Goal: Task Accomplishment & Management: Use online tool/utility

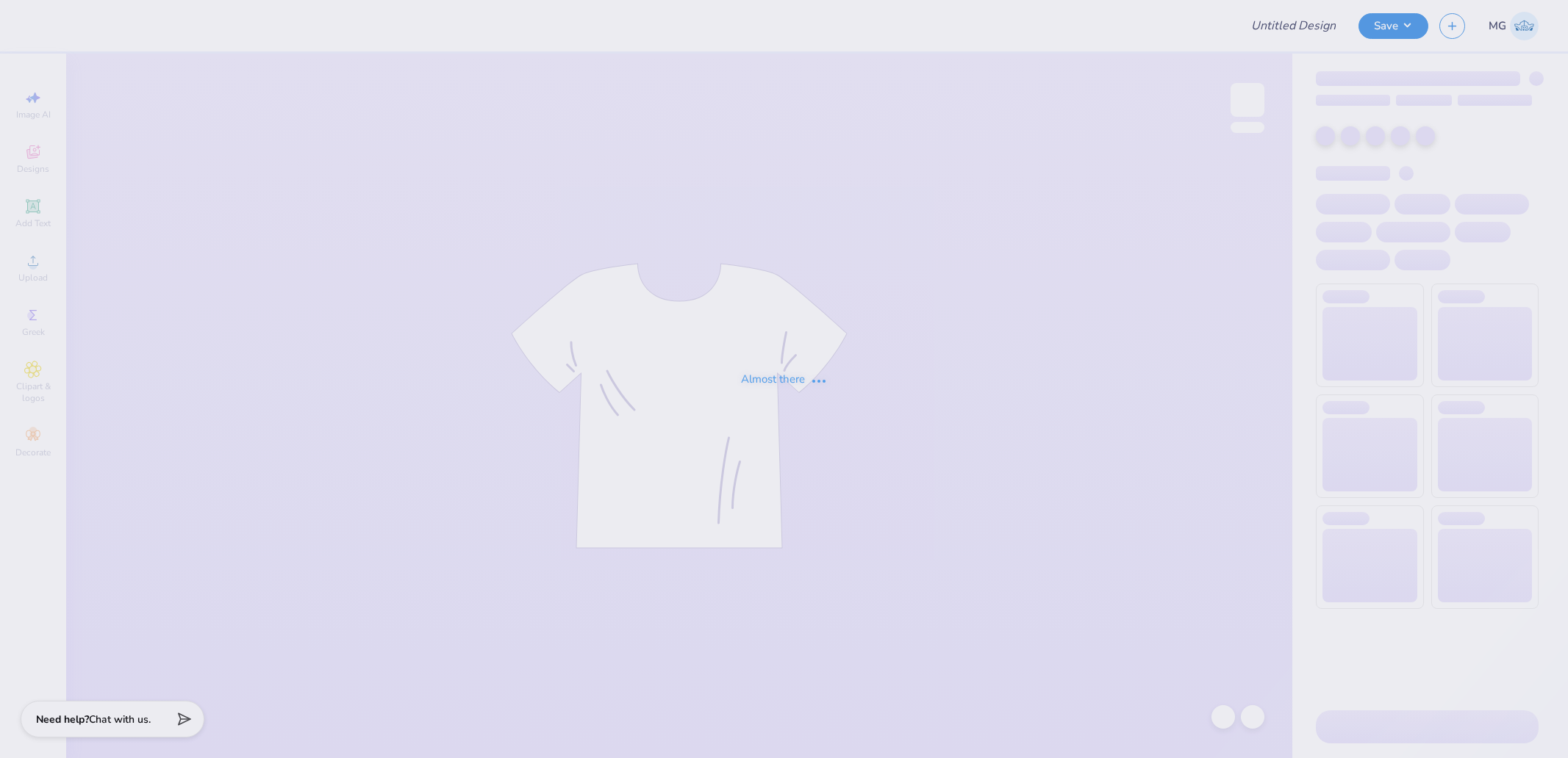
type input "SAE parent’s weekend 2025"
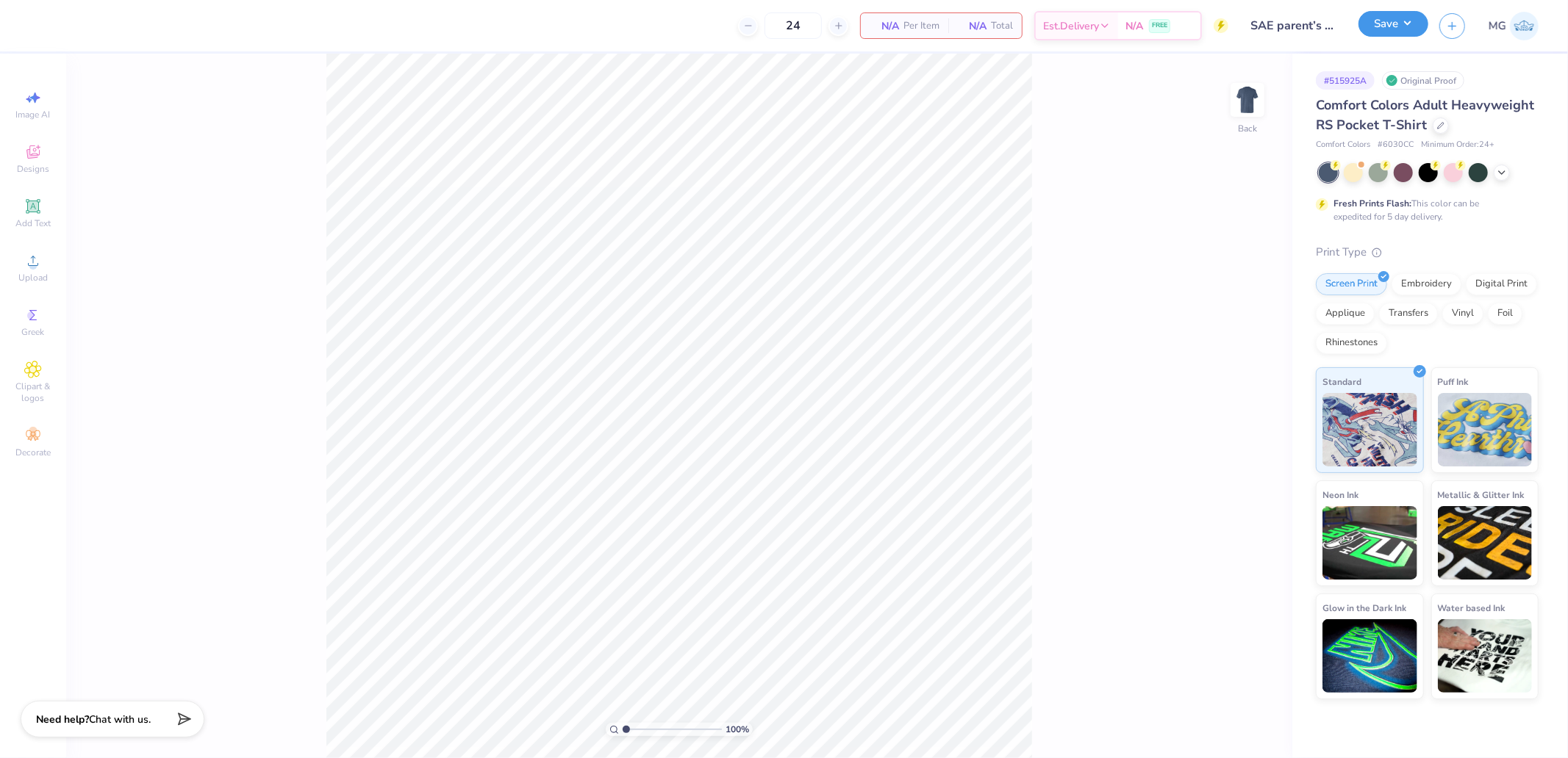
click at [1406, 35] on button "Save" at bounding box center [1393, 24] width 70 height 26
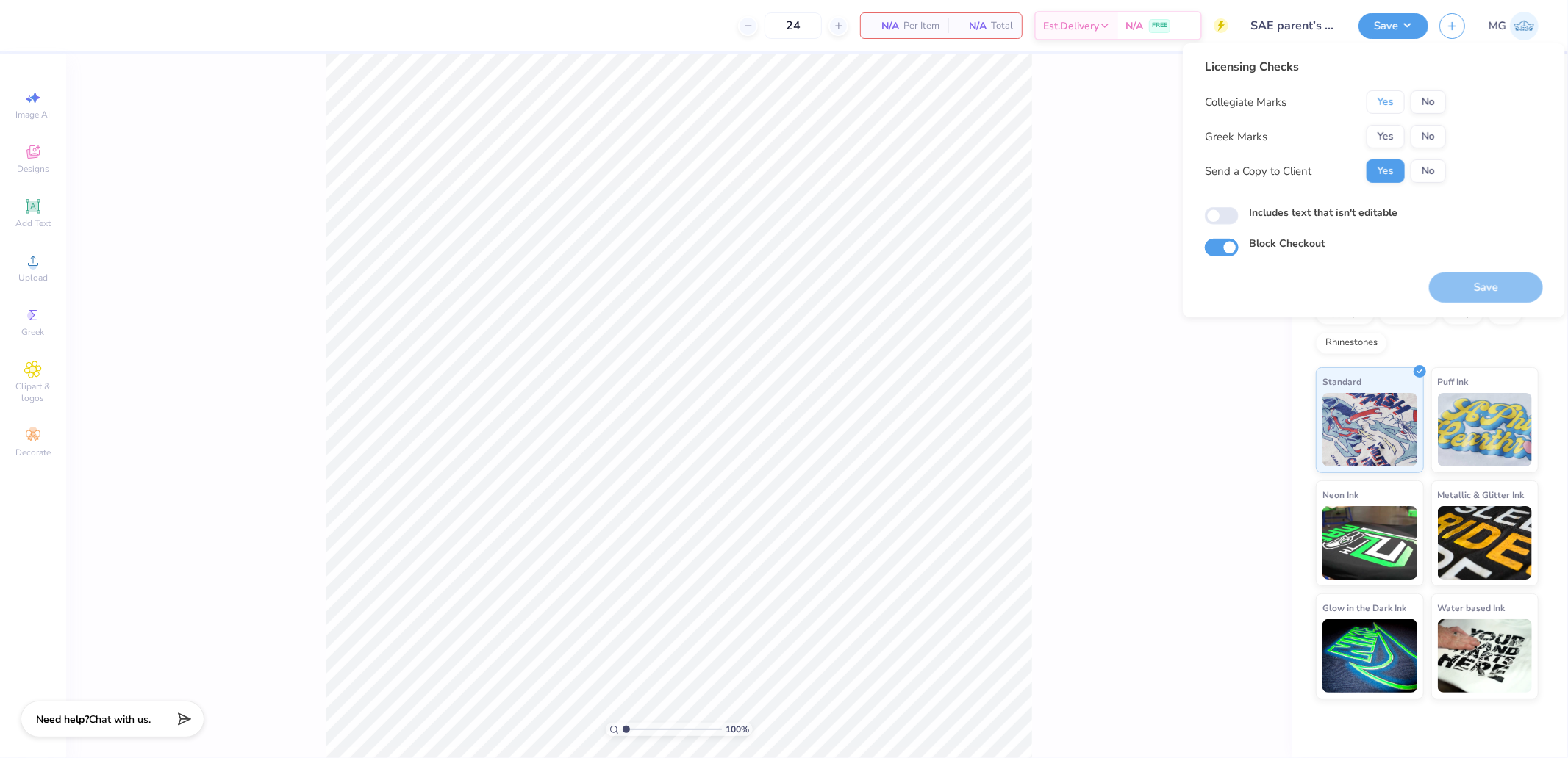
drag, startPoint x: 1394, startPoint y: 99, endPoint x: 1388, endPoint y: 121, distance: 22.8
click at [1394, 100] on button "Yes" at bounding box center [1386, 102] width 38 height 24
click at [1387, 127] on button "Yes" at bounding box center [1386, 137] width 38 height 24
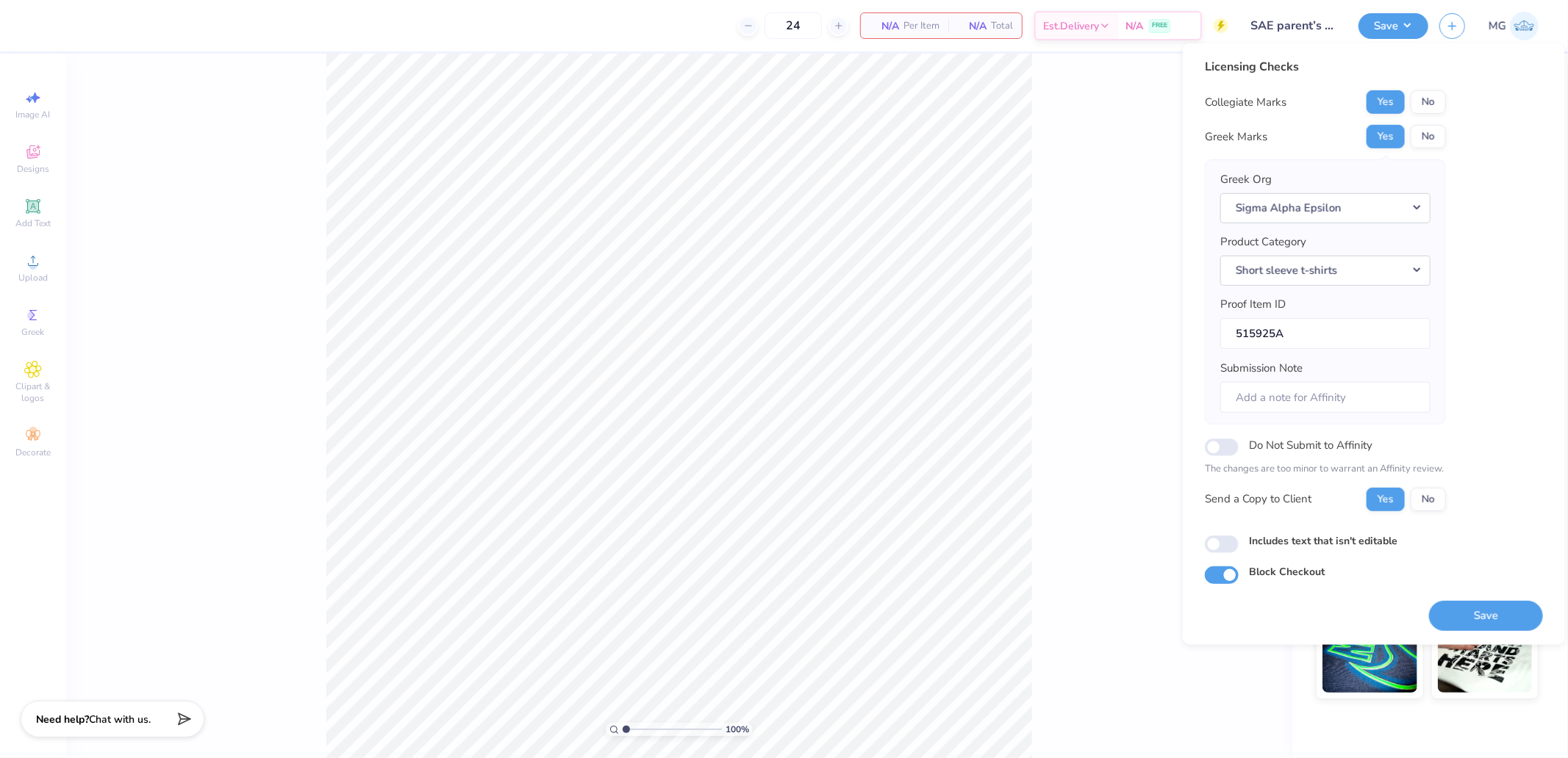
click at [1052, 156] on div "100 % Back" at bounding box center [679, 406] width 1226 height 704
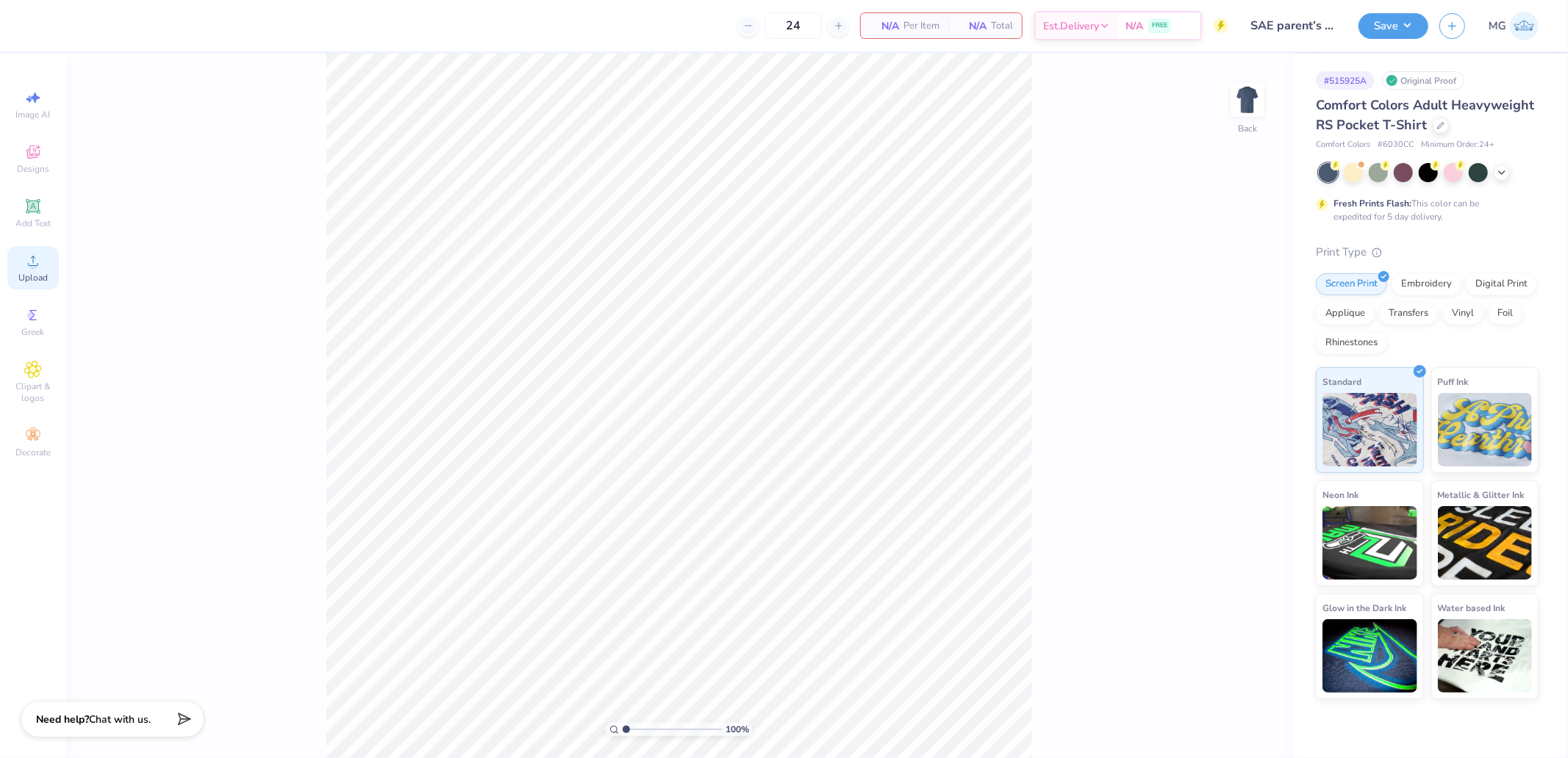
click at [20, 265] on div "Upload" at bounding box center [32, 267] width 51 height 43
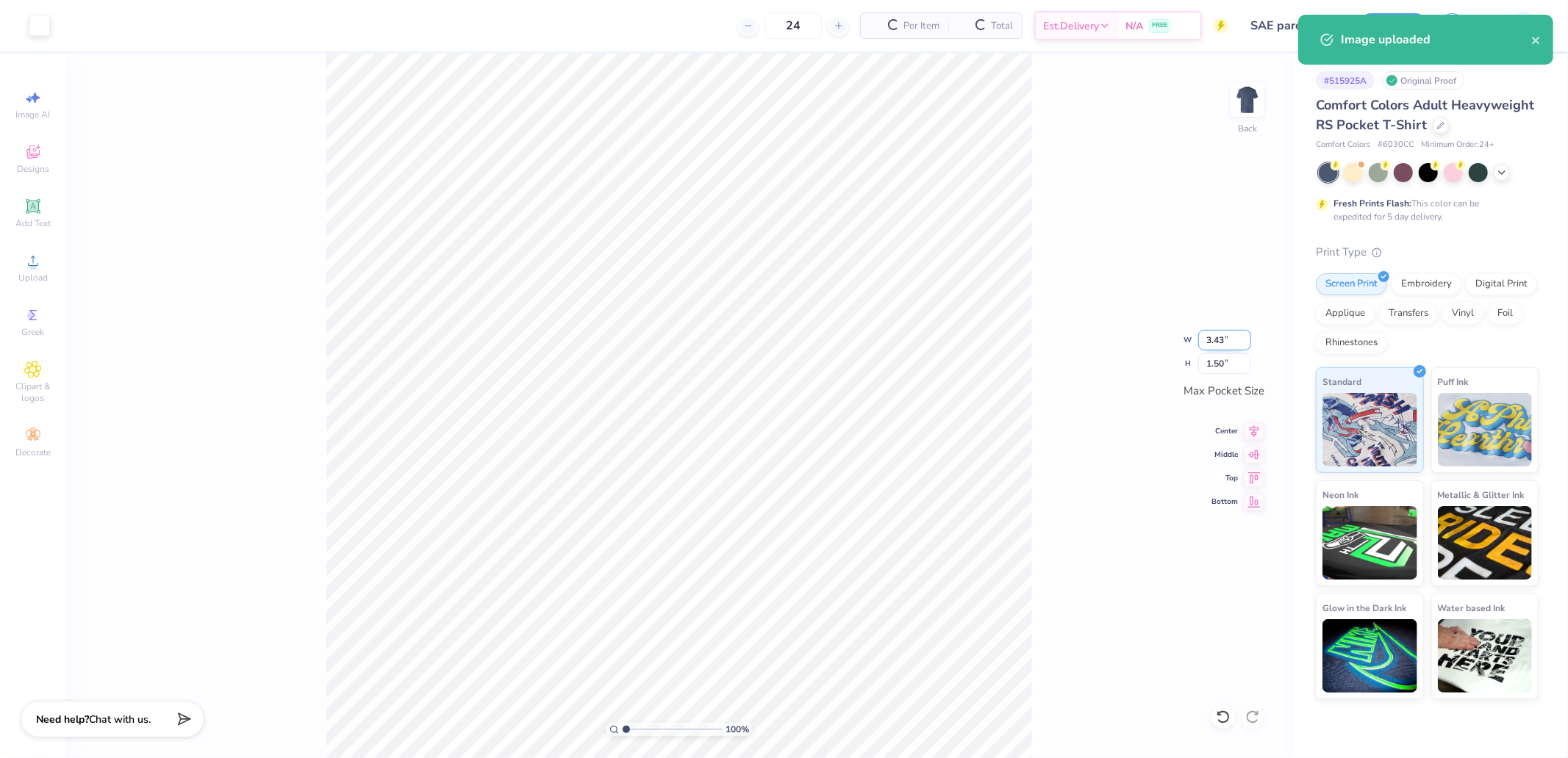
click at [1224, 336] on input "3.43" at bounding box center [1224, 340] width 53 height 20
type input "3.50"
type input "1.53"
click at [1101, 254] on div "100 % Back W 3.50 3.50 " H 1.53 1.53 " Max Pocket Size Center Middle Top Bottom" at bounding box center [679, 406] width 1226 height 704
click at [1255, 98] on img at bounding box center [1247, 100] width 59 height 59
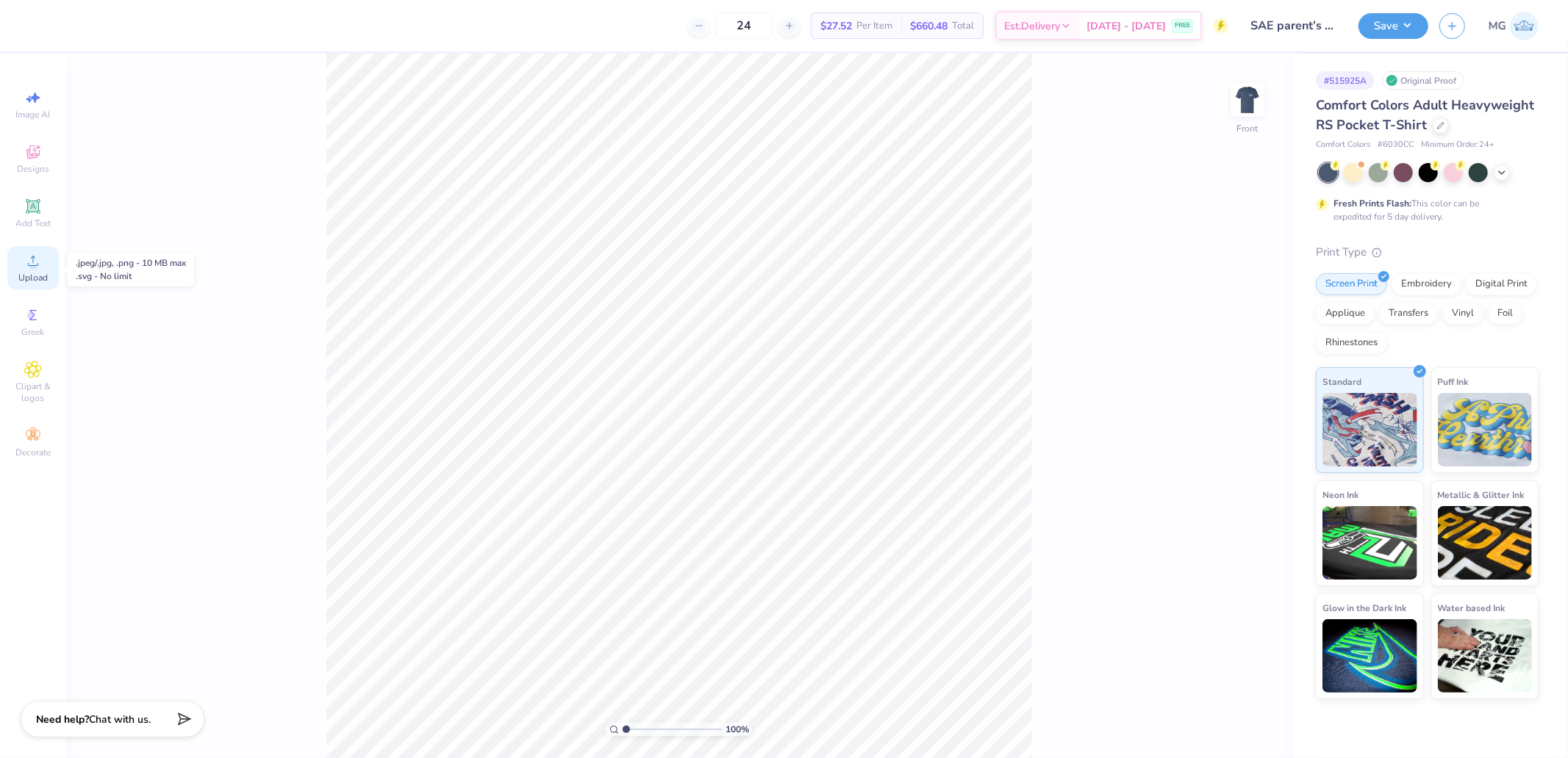
click at [38, 260] on icon at bounding box center [33, 261] width 17 height 17
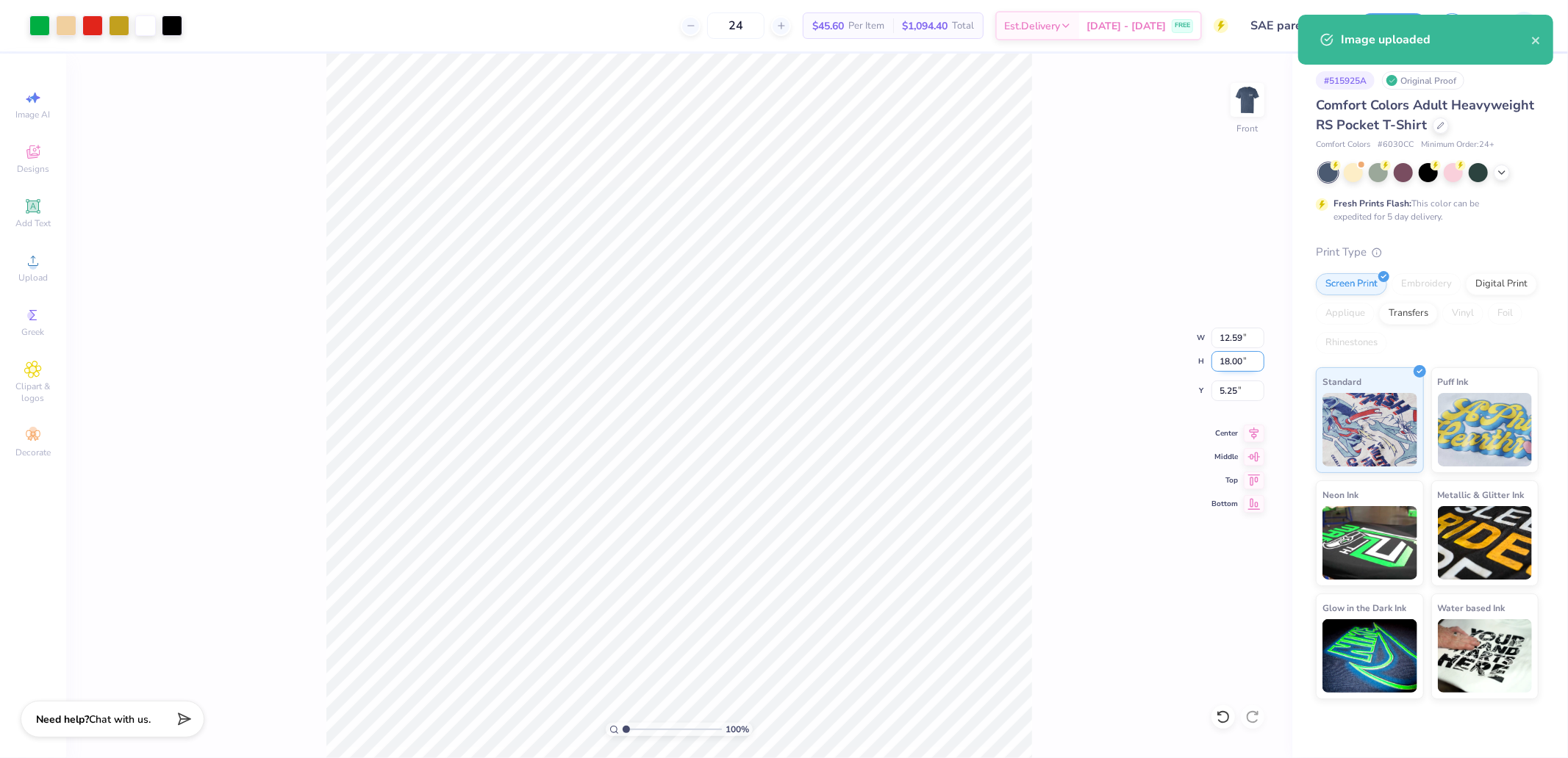
click at [1240, 362] on input "18.00" at bounding box center [1238, 362] width 53 height 20
type input "15"
type input "10.50"
type input "15.00"
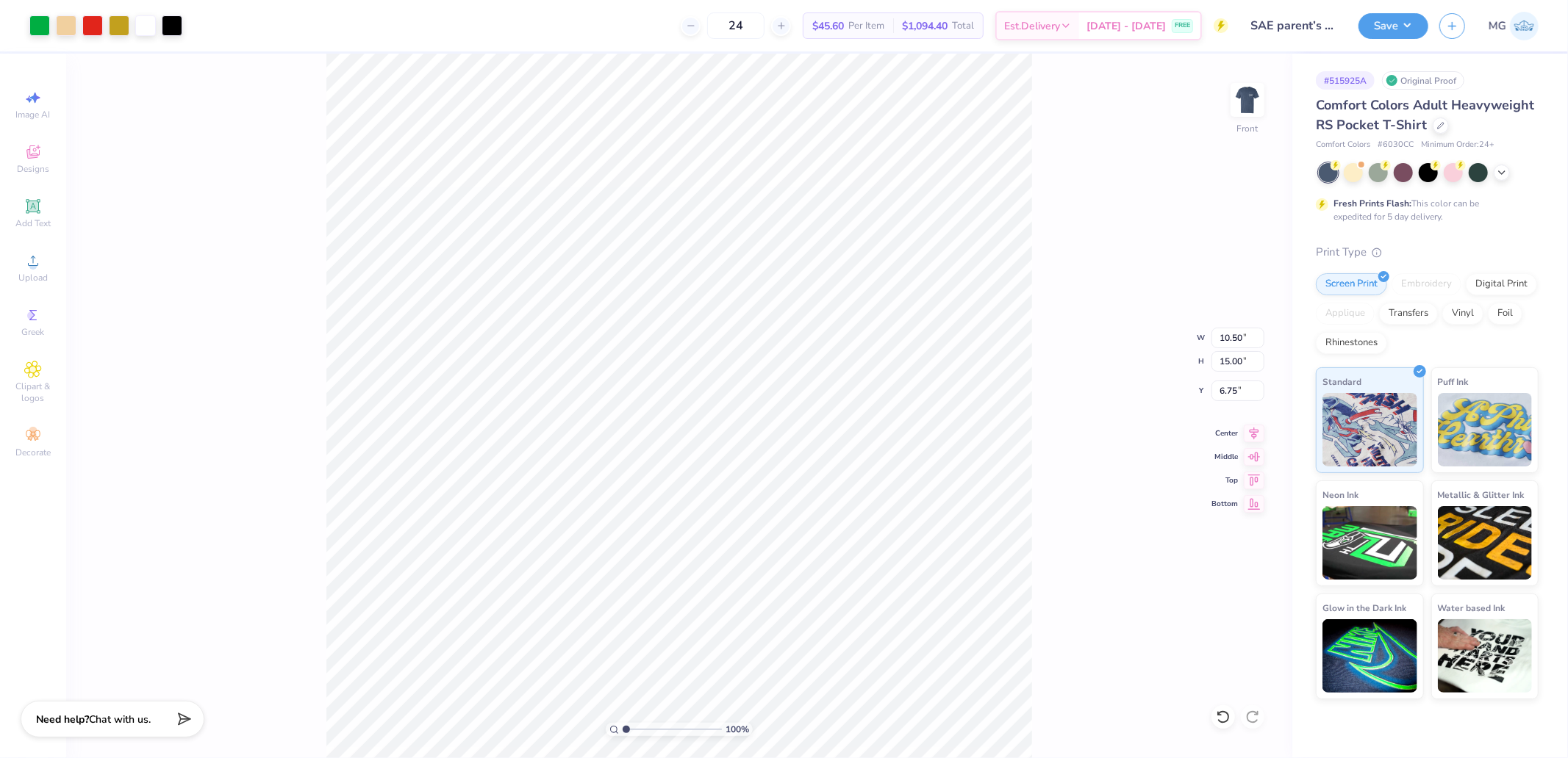
drag, startPoint x: 1251, startPoint y: 432, endPoint x: 1237, endPoint y: 408, distance: 27.8
click at [1250, 430] on icon at bounding box center [1254, 433] width 20 height 17
drag, startPoint x: 1223, startPoint y: 388, endPoint x: 1235, endPoint y: 389, distance: 12.0
click at [1233, 389] on input "6.75" at bounding box center [1238, 391] width 53 height 20
type input "3.00"
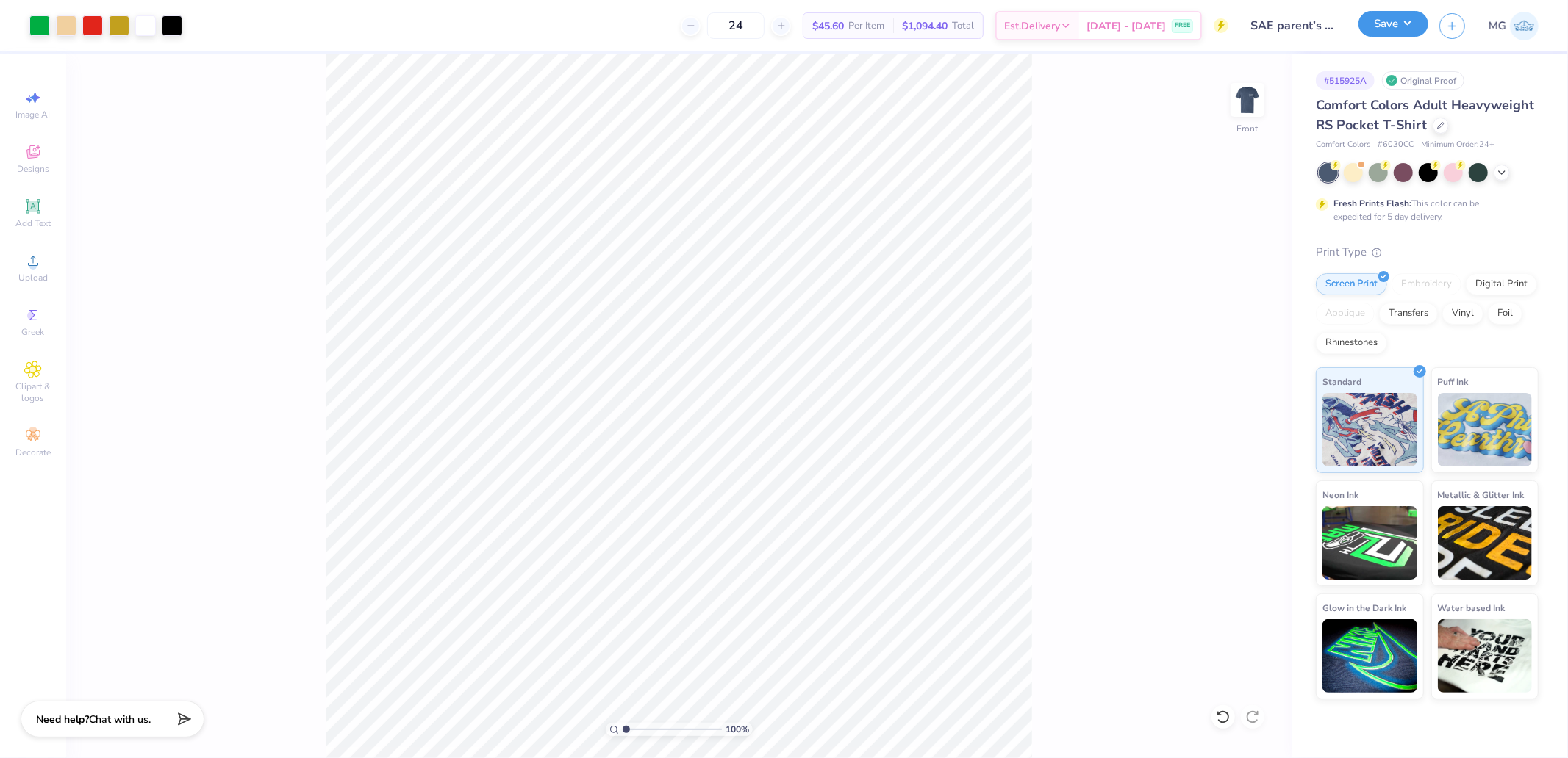
click at [1392, 30] on button "Save" at bounding box center [1393, 24] width 70 height 26
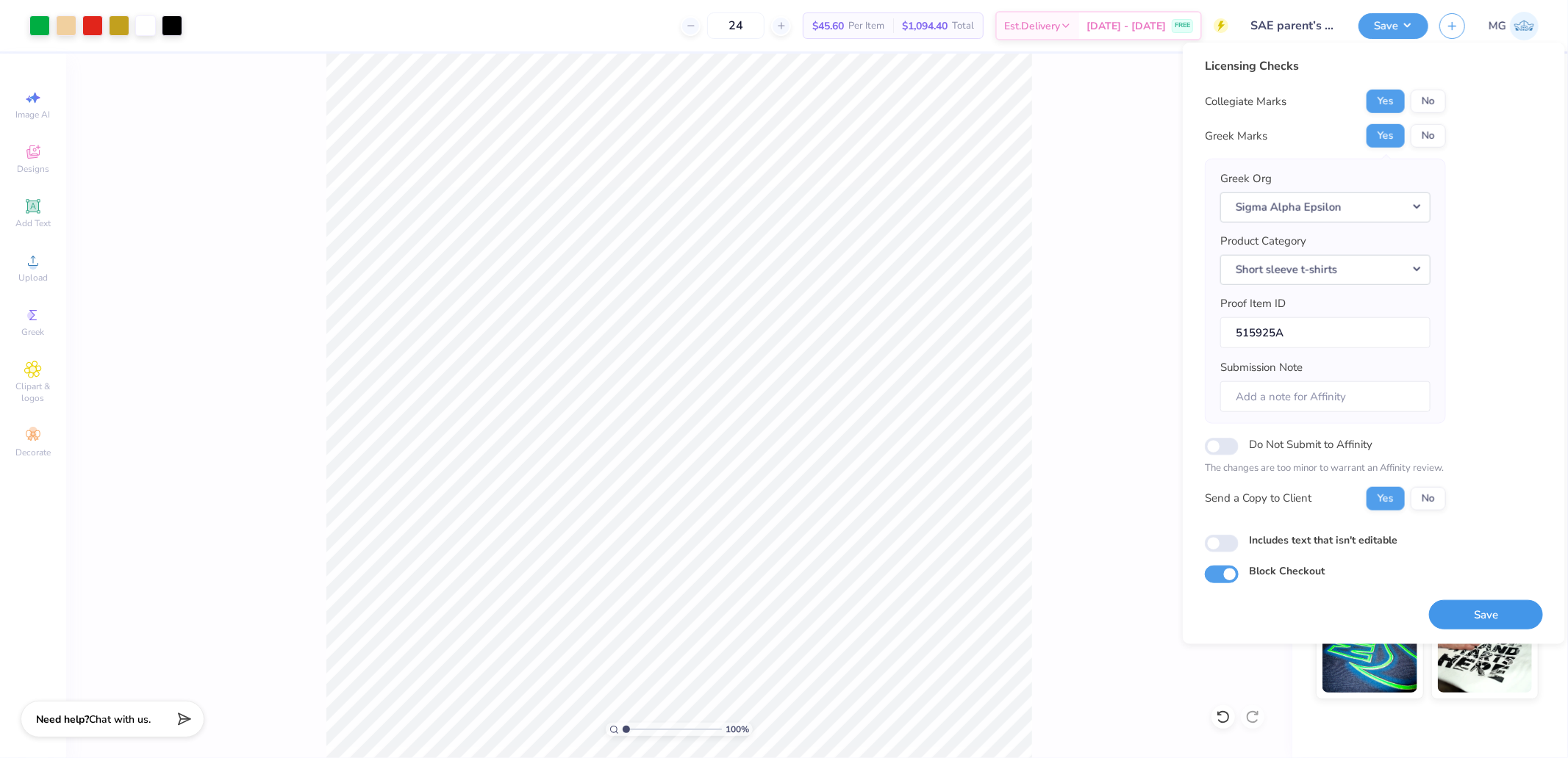
click at [1495, 621] on button "Save" at bounding box center [1486, 615] width 114 height 30
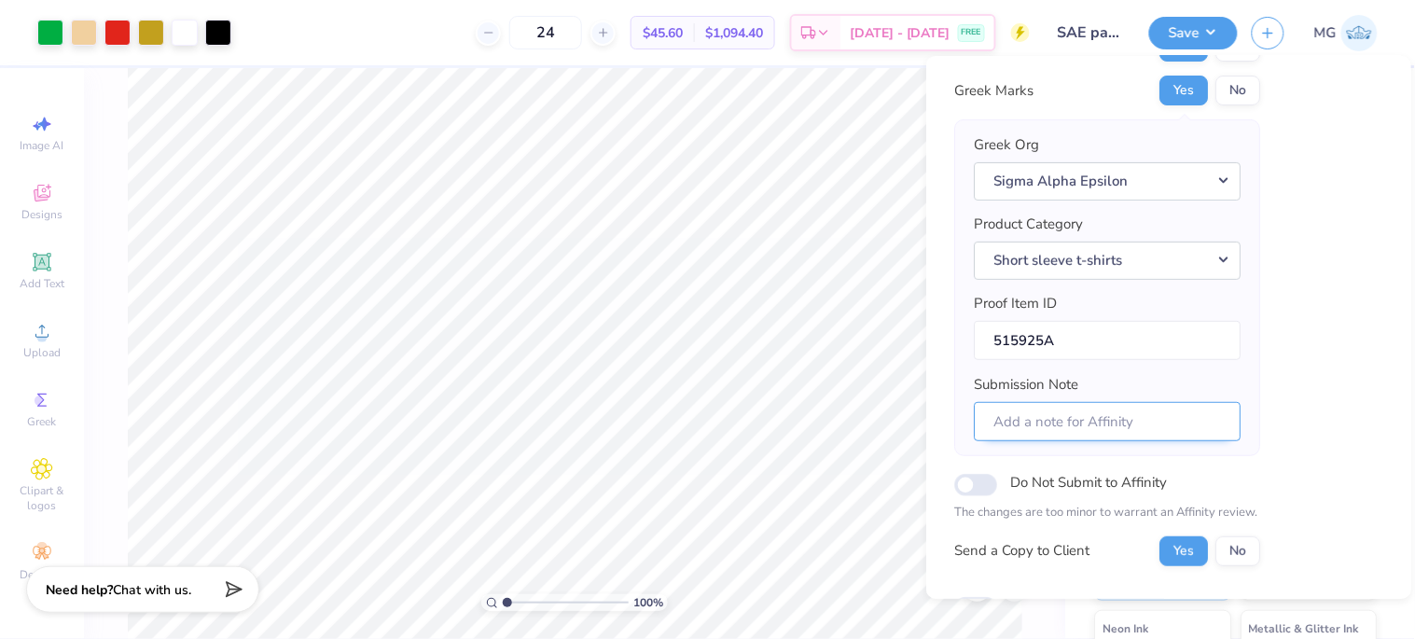
scroll to position [221, 0]
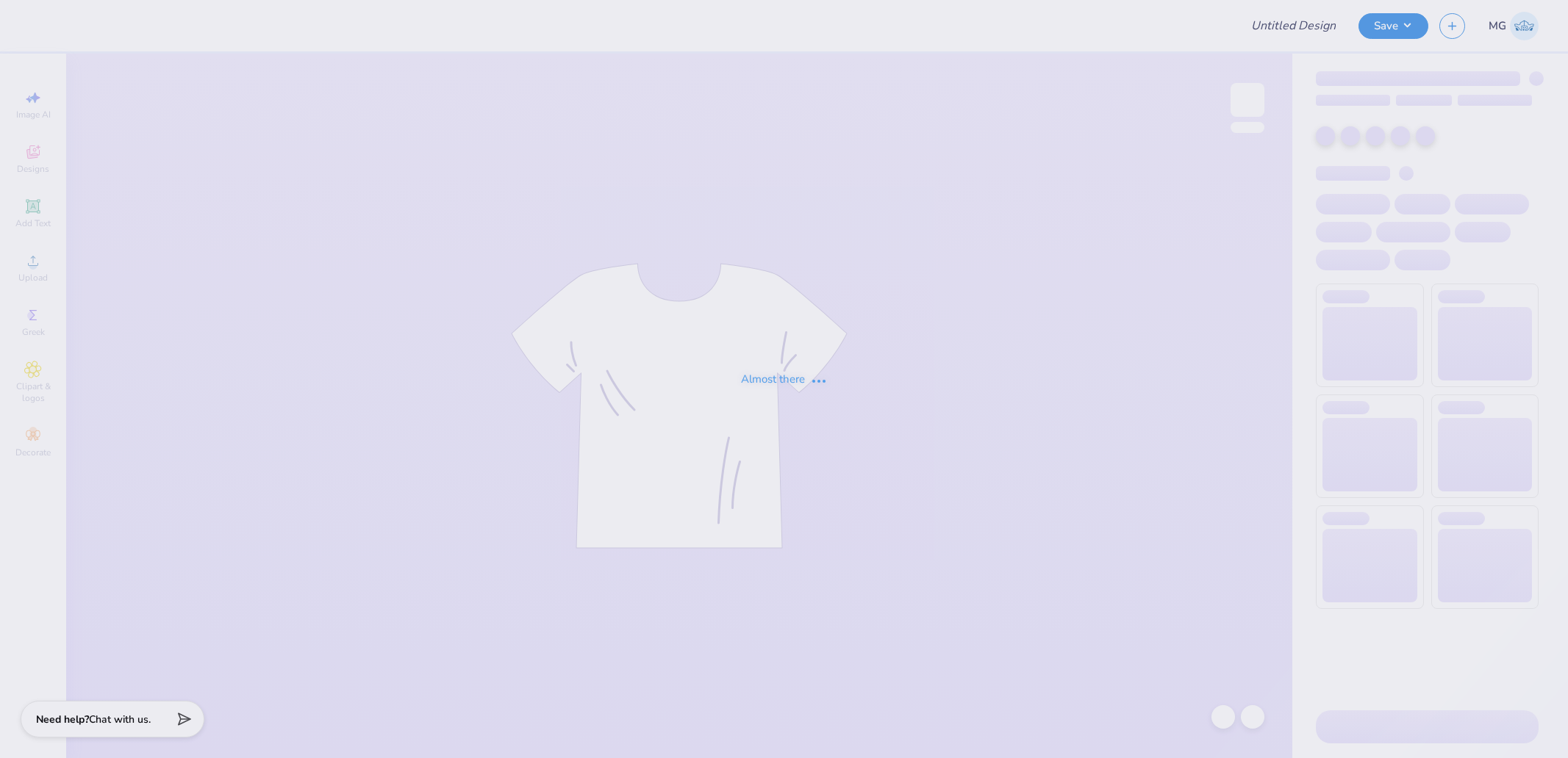
type input "[MEDICAL_DATA] My Tie"
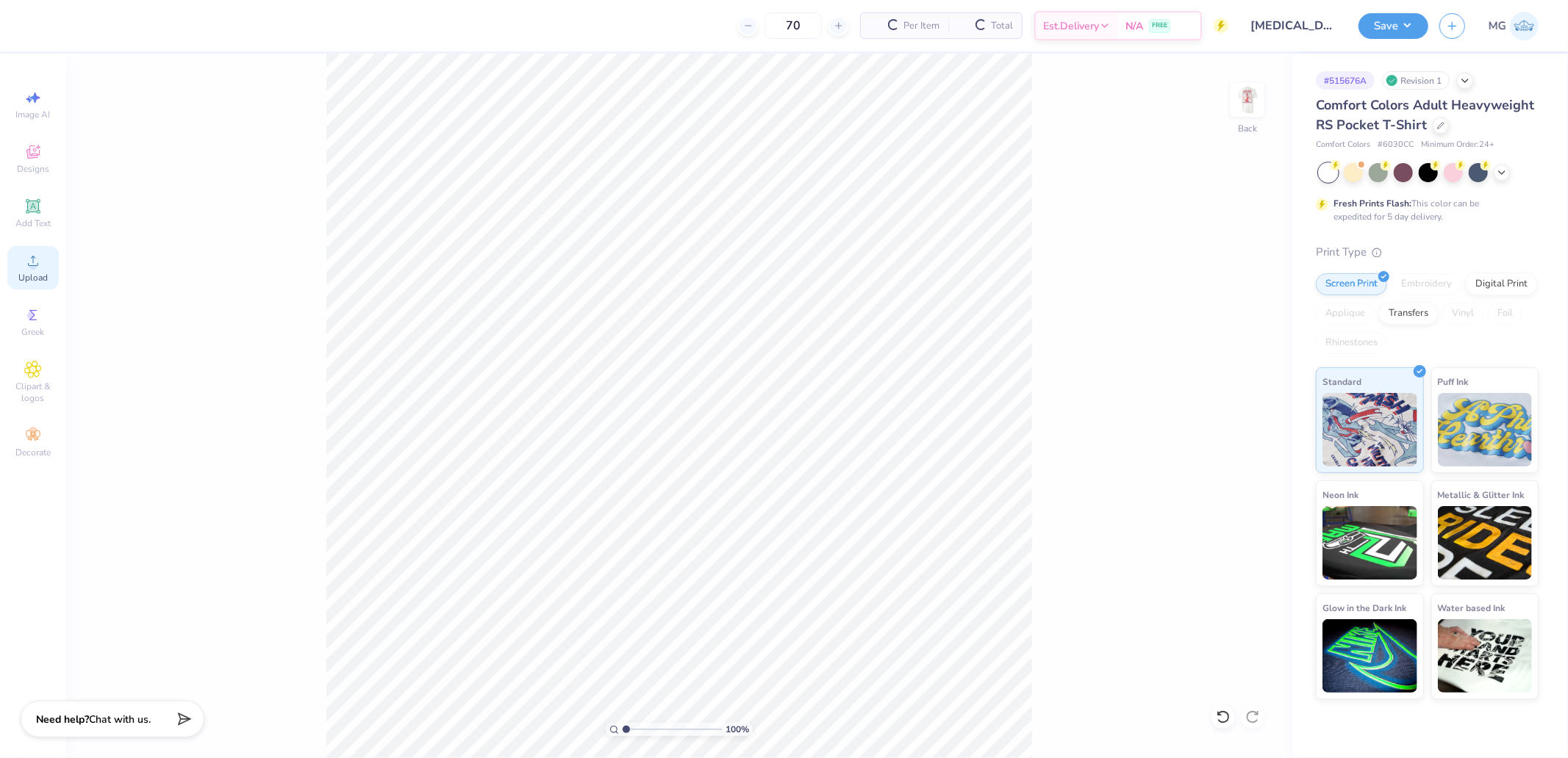
click at [38, 282] on span "Upload" at bounding box center [32, 277] width 29 height 12
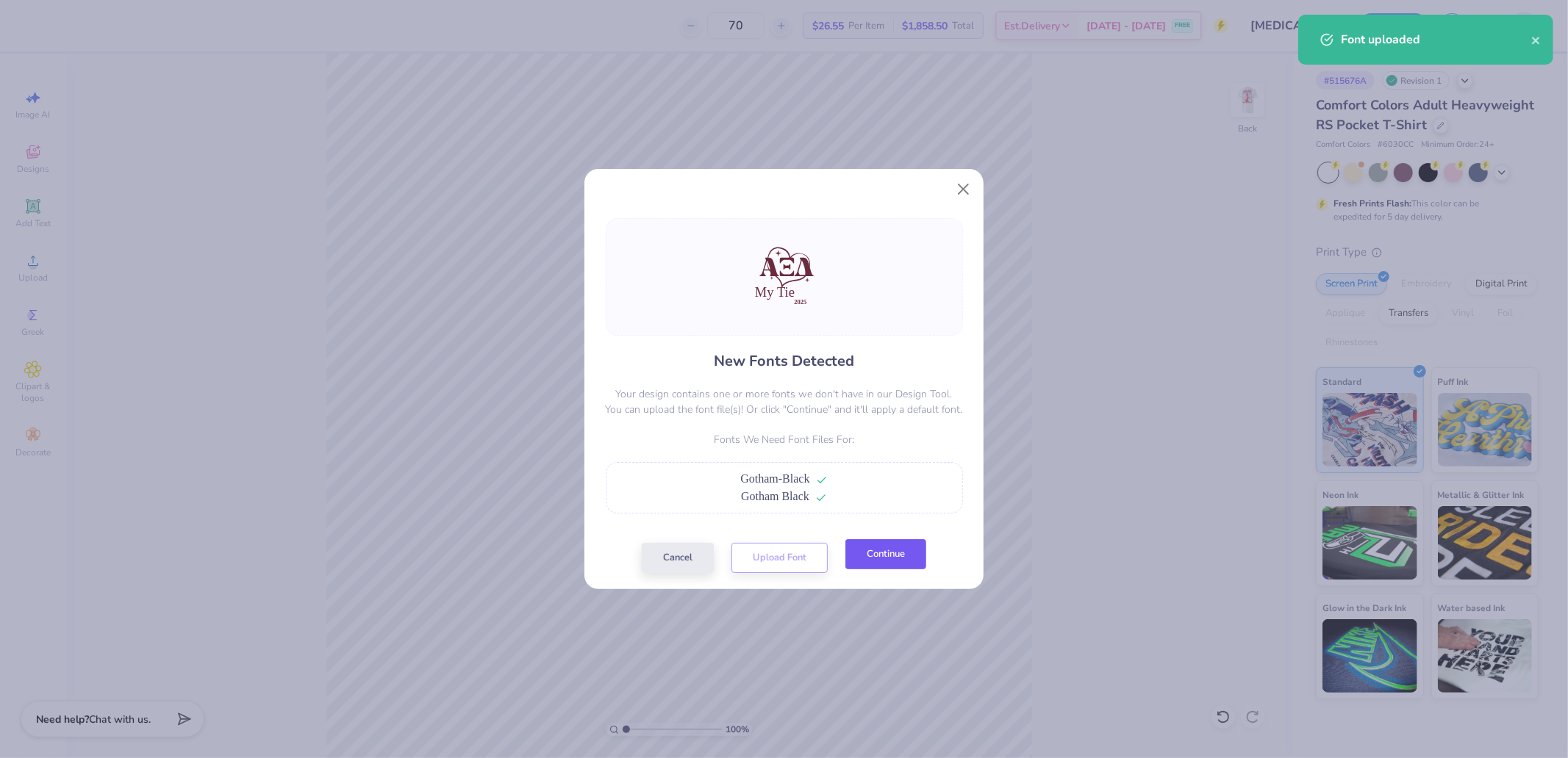
click at [899, 562] on button "Continue" at bounding box center [885, 554] width 81 height 30
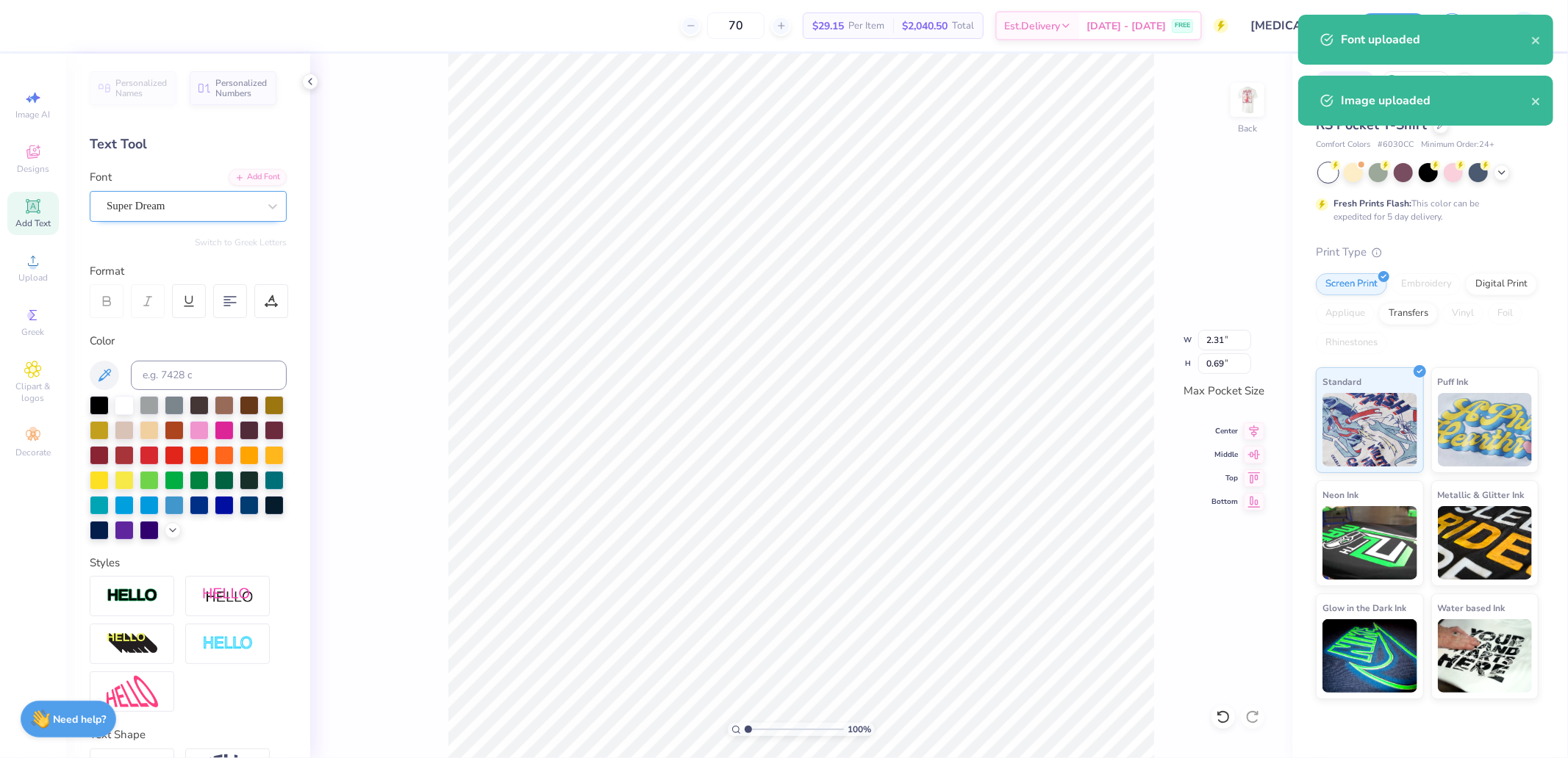
click at [177, 208] on div "Super Dream" at bounding box center [182, 206] width 155 height 23
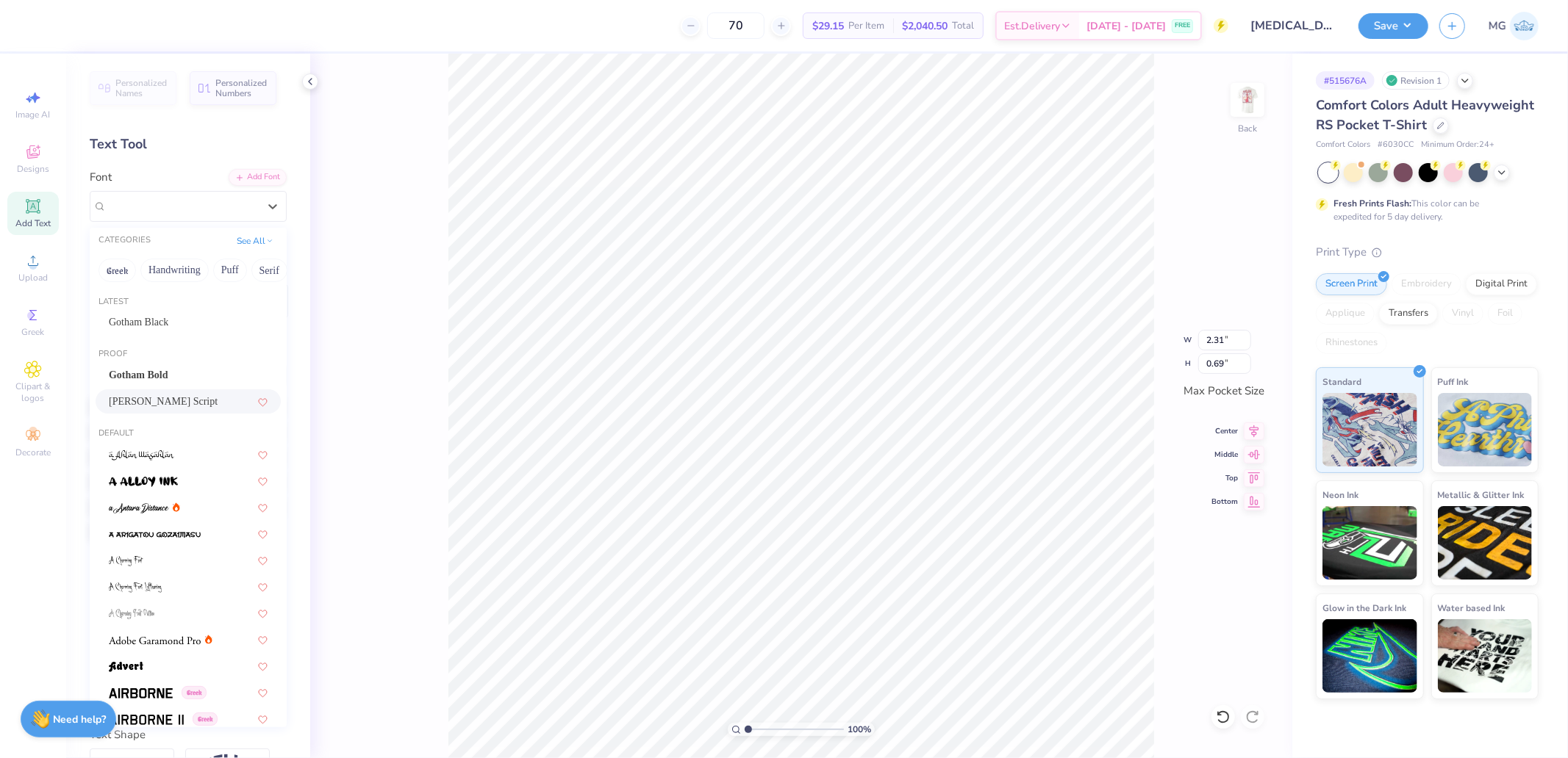
click at [146, 403] on span "[PERSON_NAME] Script" at bounding box center [163, 402] width 109 height 16
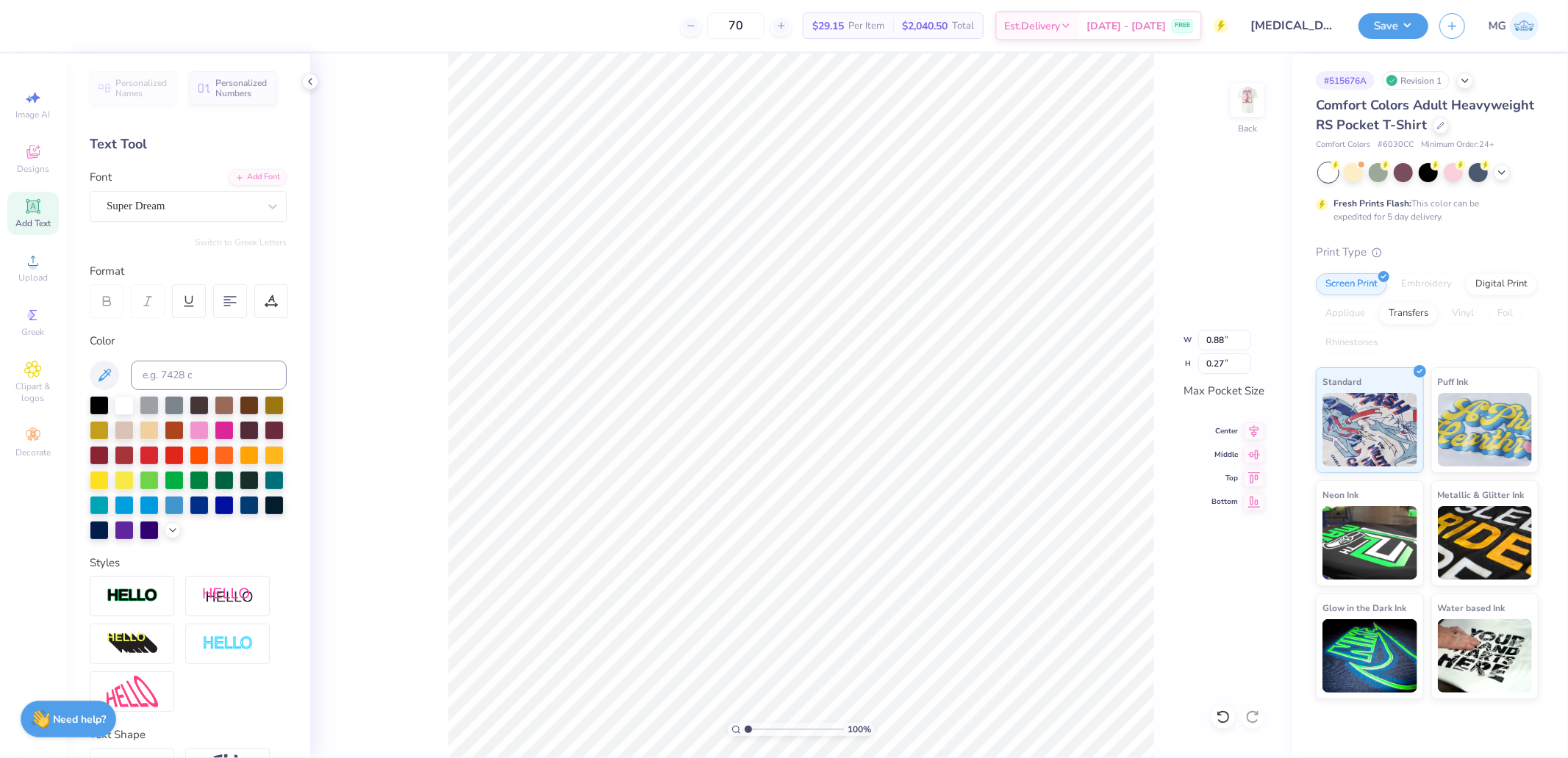
click at [158, 213] on div "Super Dream" at bounding box center [182, 206] width 155 height 23
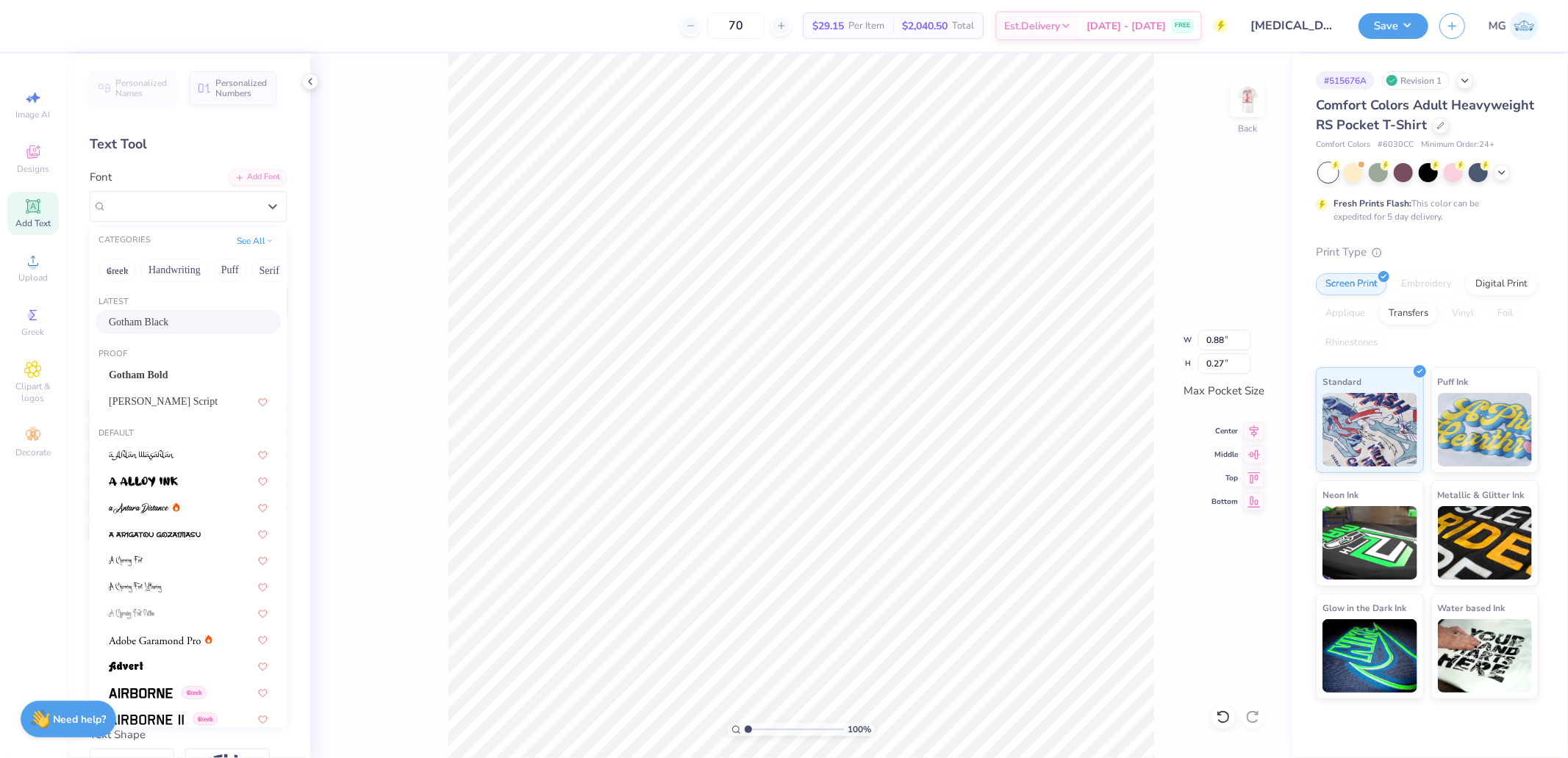
click at [156, 319] on span "Gotham Black" at bounding box center [139, 322] width 60 height 16
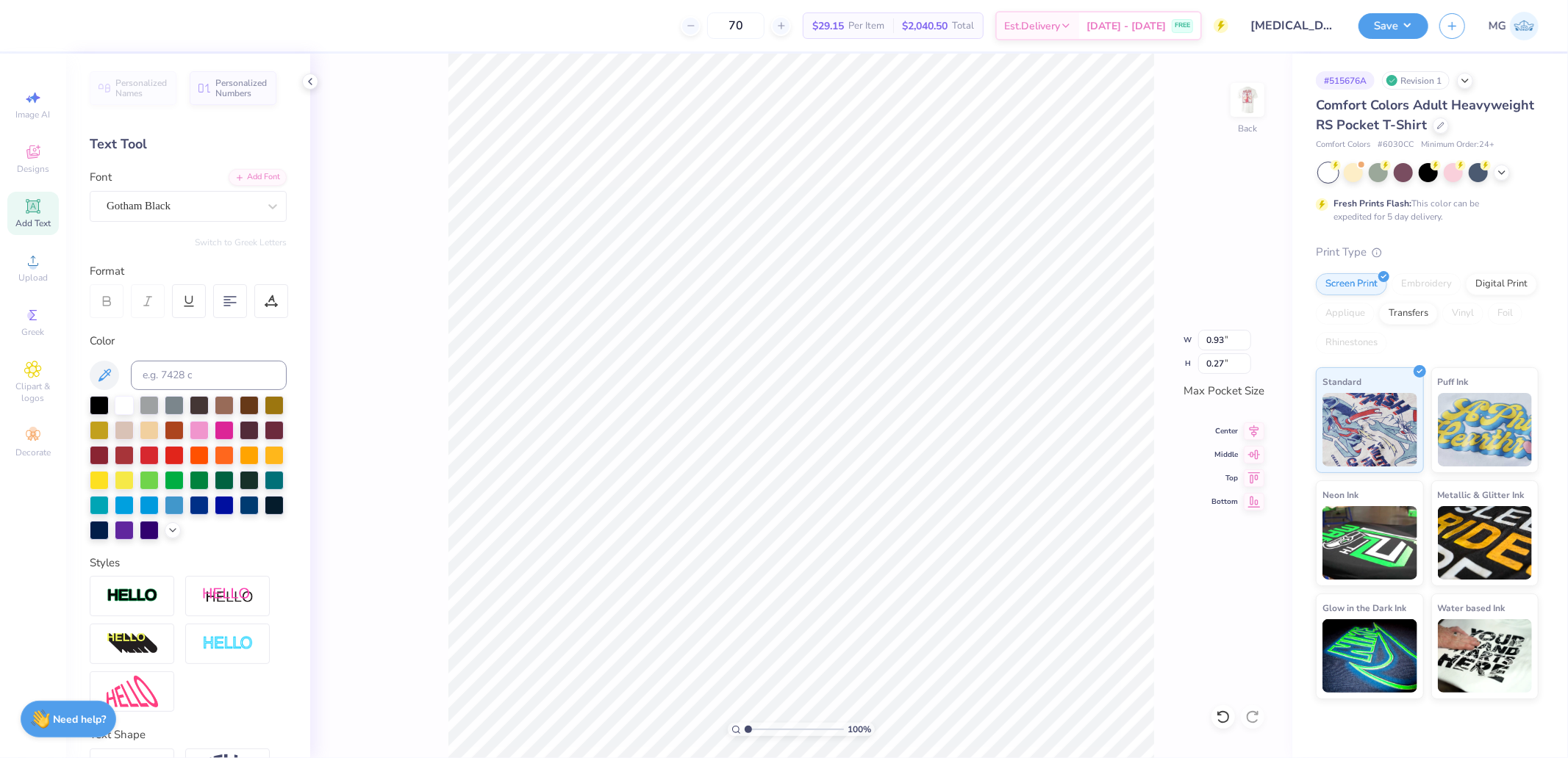
type input "0.93"
click at [1222, 333] on input "3.46" at bounding box center [1224, 340] width 53 height 20
type input "3.50"
type input "3.43"
click at [1245, 99] on img at bounding box center [1247, 100] width 59 height 59
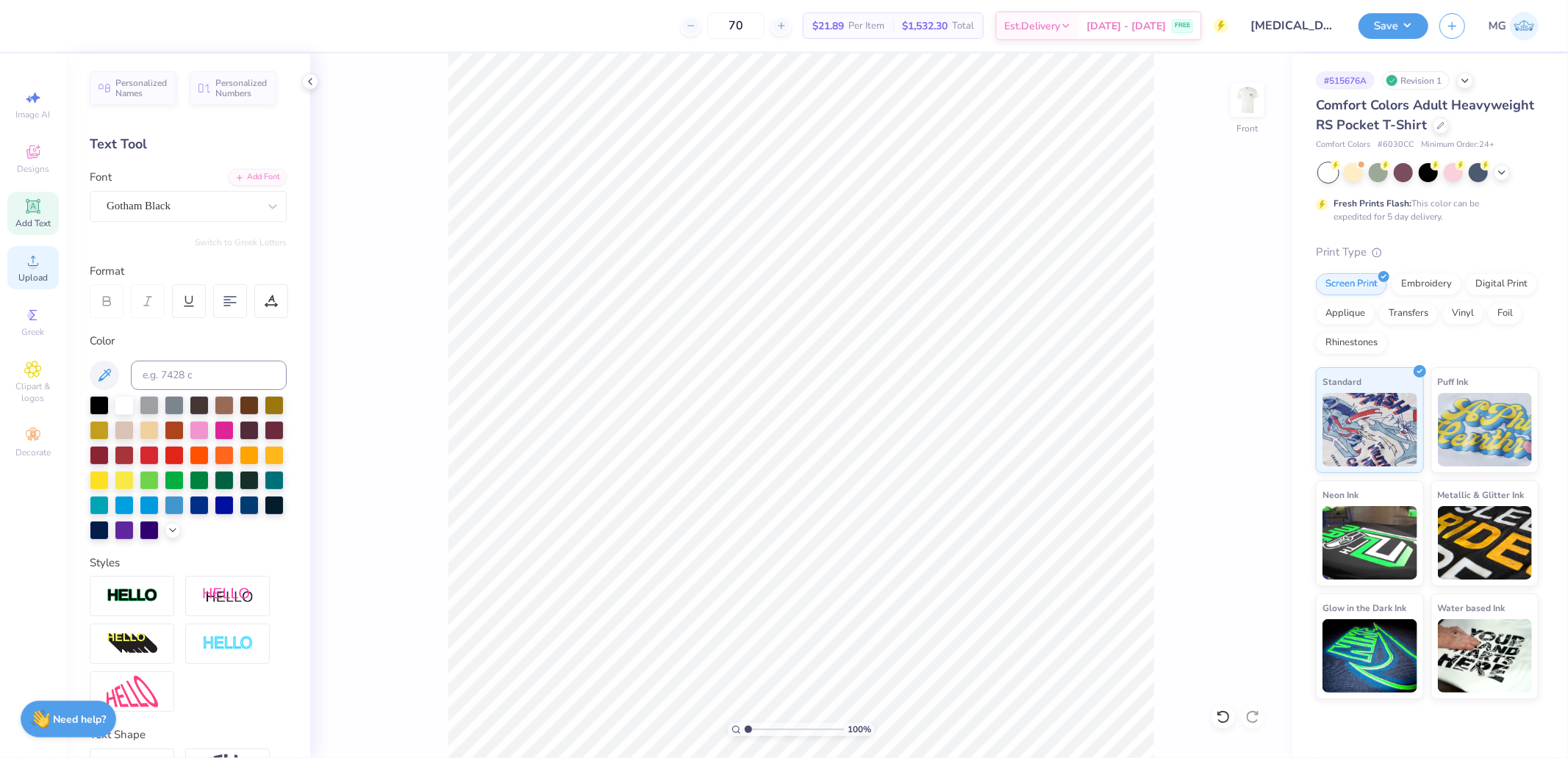
click at [35, 267] on circle at bounding box center [32, 266] width 8 height 8
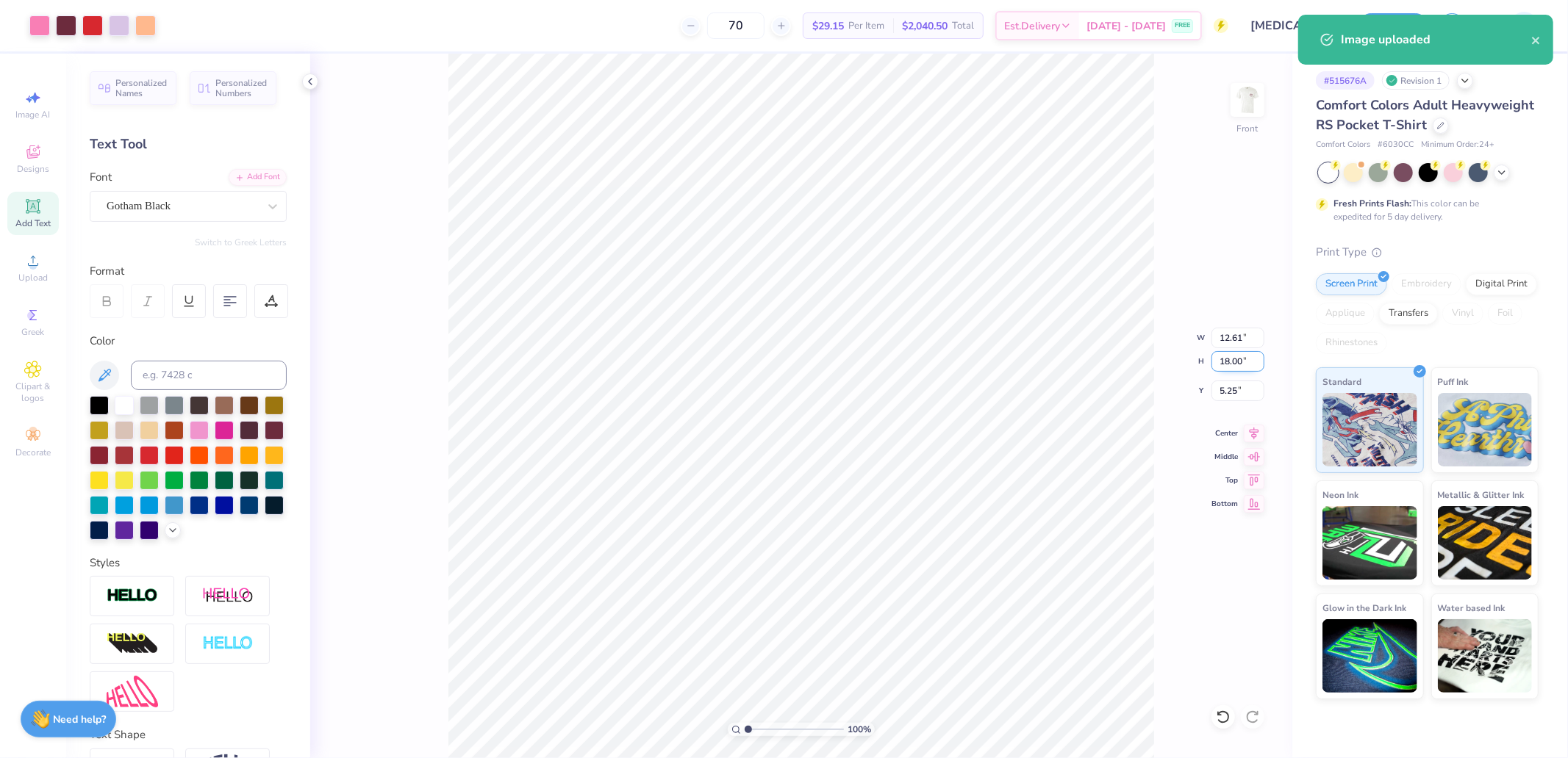
click at [1242, 370] on input "18.00" at bounding box center [1238, 362] width 53 height 20
type input "15"
type input "10.51"
type input "15.00"
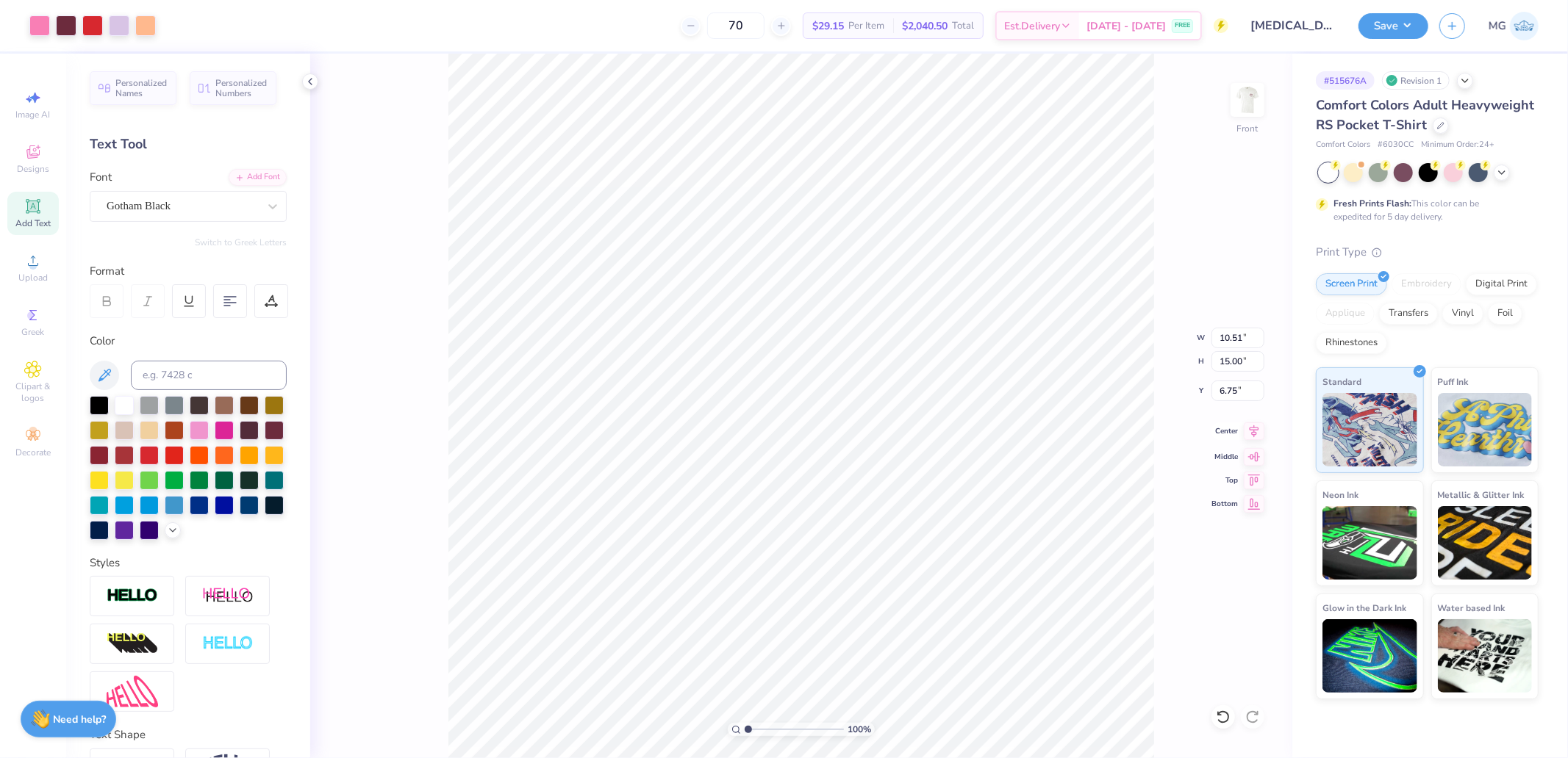
click at [1253, 431] on icon at bounding box center [1254, 431] width 20 height 17
click at [1241, 393] on input "6.75" at bounding box center [1238, 391] width 53 height 20
type input "3.00"
click at [1383, 16] on button "Save" at bounding box center [1393, 24] width 70 height 26
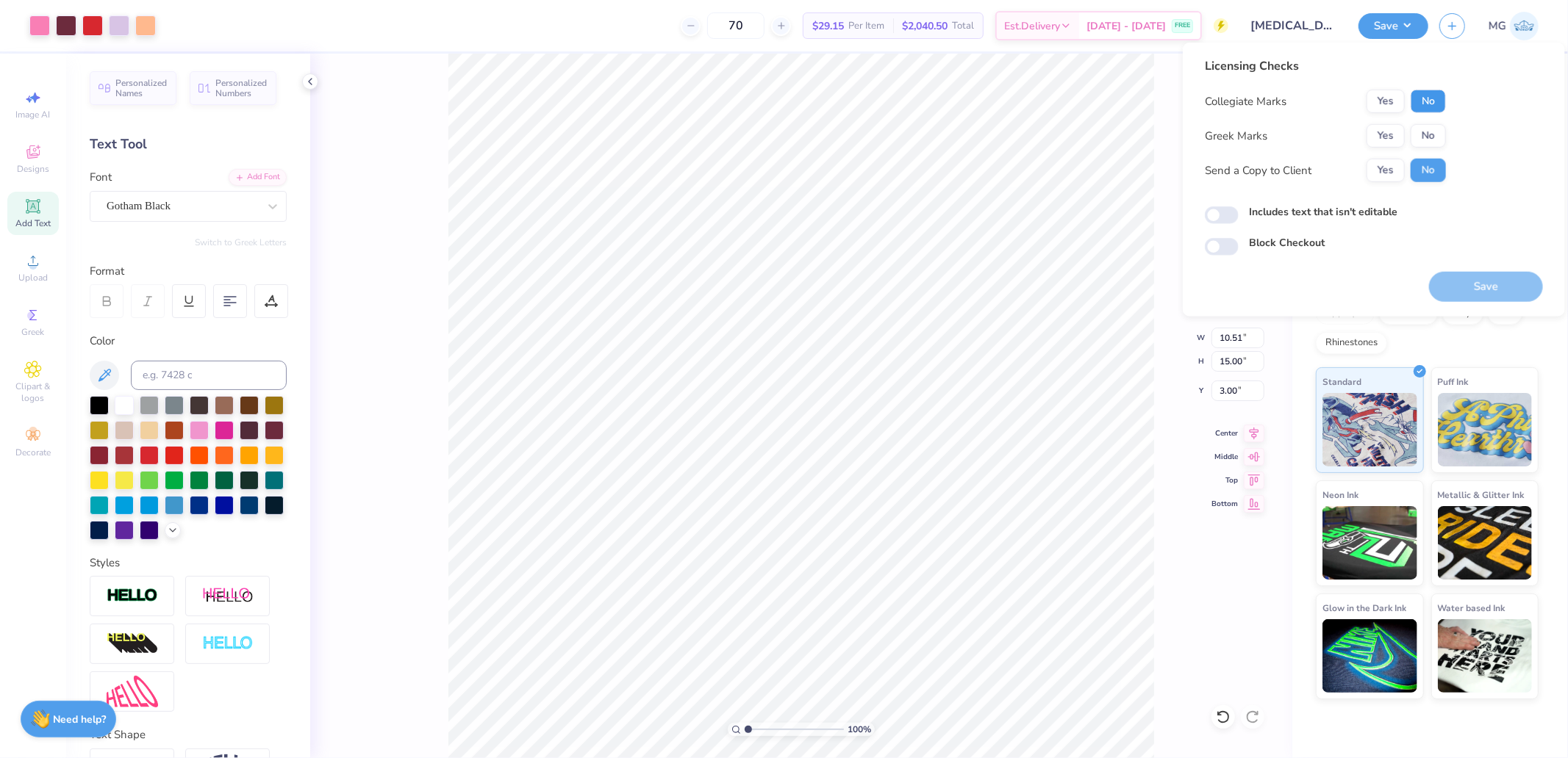
click at [1441, 100] on button "No" at bounding box center [1428, 102] width 35 height 24
click at [1391, 136] on button "Yes" at bounding box center [1386, 136] width 38 height 24
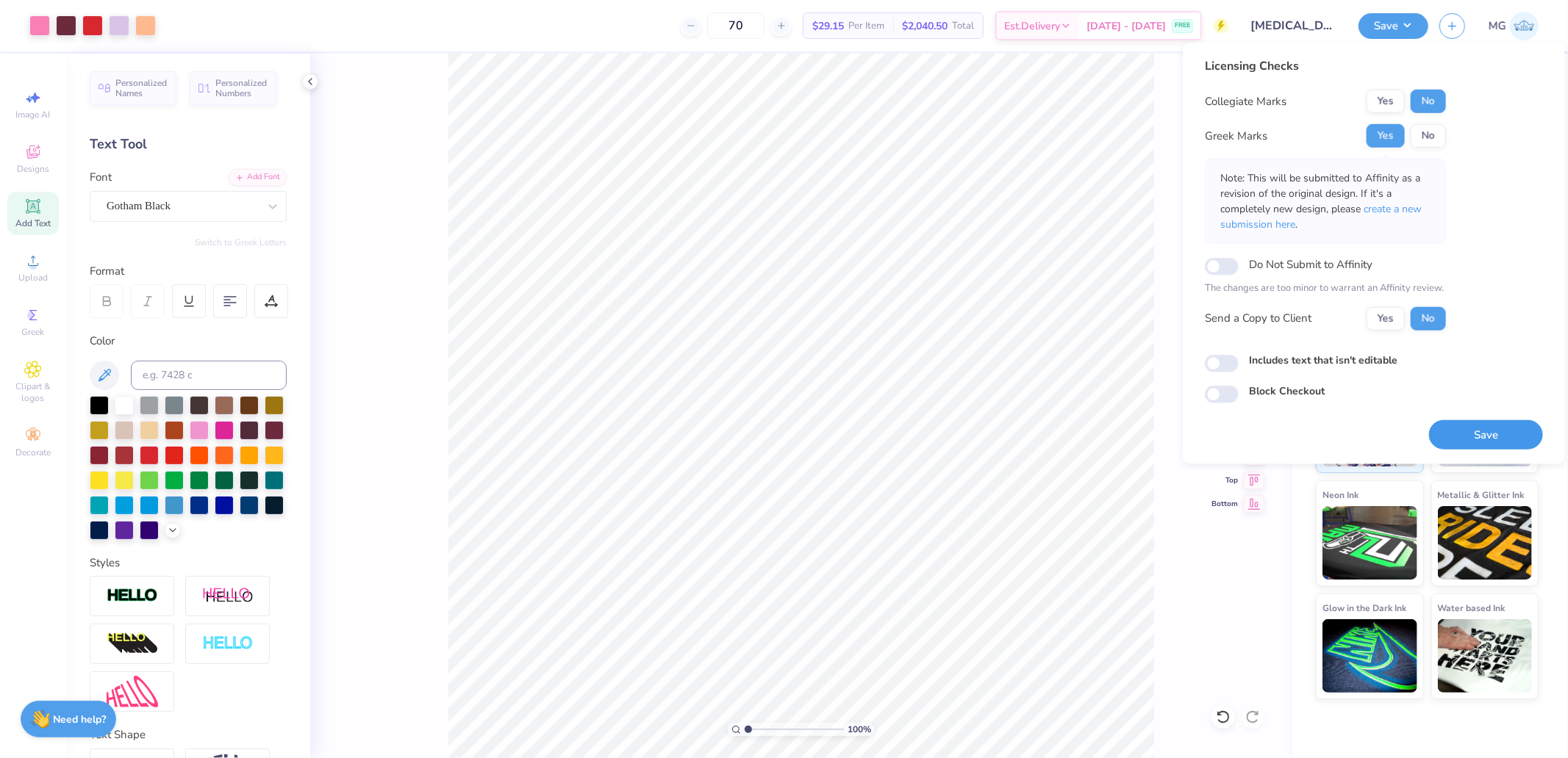
click at [1446, 431] on button "Save" at bounding box center [1486, 434] width 114 height 30
